Goal: Information Seeking & Learning: Learn about a topic

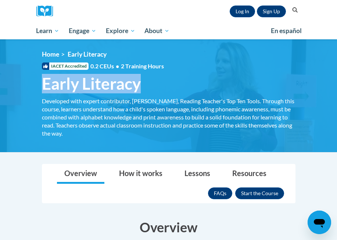
drag, startPoint x: 141, startPoint y: 84, endPoint x: 37, endPoint y: 84, distance: 104.0
click at [37, 84] on h1 "Early Literacy Developed with expert contributor, [PERSON_NAME], Reading Teache…" at bounding box center [168, 83] width 264 height 19
copy span "Early Literacy"
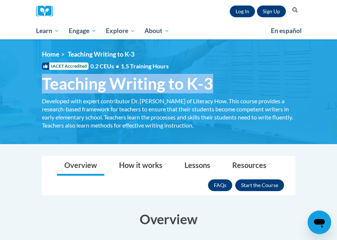
drag, startPoint x: 45, startPoint y: 84, endPoint x: 213, endPoint y: 84, distance: 168.2
click at [213, 84] on h1 "Teaching Writing to K-3 Developed with expert contributor Dr. [PERSON_NAME] of …" at bounding box center [168, 83] width 264 height 19
copy span "Teaching Writing to K-3"
